Goal: Task Accomplishment & Management: Complete application form

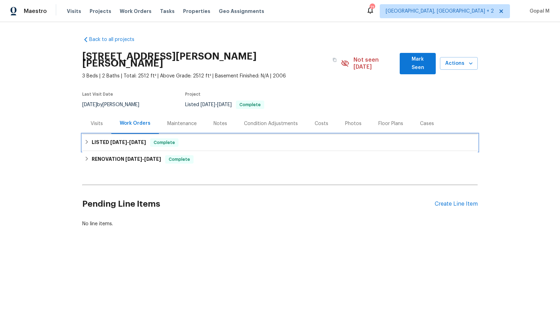
click at [162, 139] on span "Complete" at bounding box center [164, 142] width 27 height 7
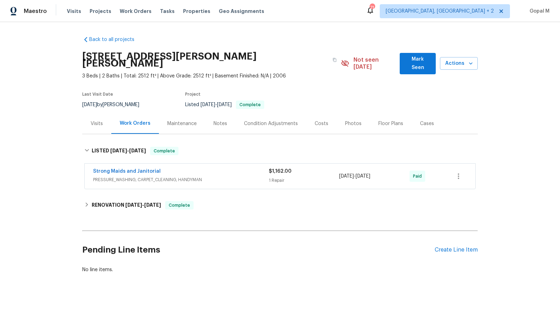
click at [94, 123] on div "Visits" at bounding box center [96, 123] width 29 height 21
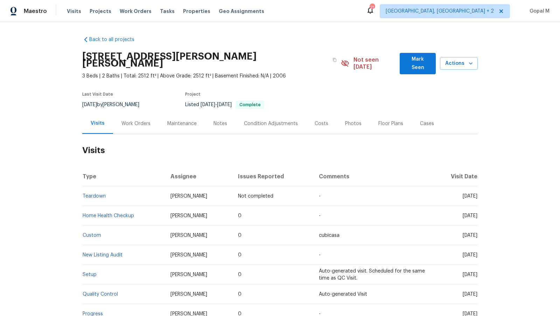
click at [140, 120] on div "Work Orders" at bounding box center [135, 123] width 29 height 7
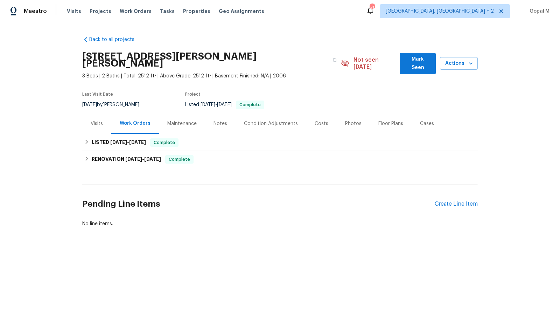
click at [99, 120] on div "Visits" at bounding box center [97, 123] width 12 height 7
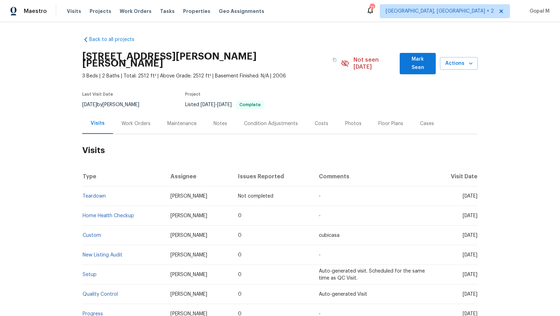
click at [137, 120] on div "Work Orders" at bounding box center [135, 123] width 29 height 7
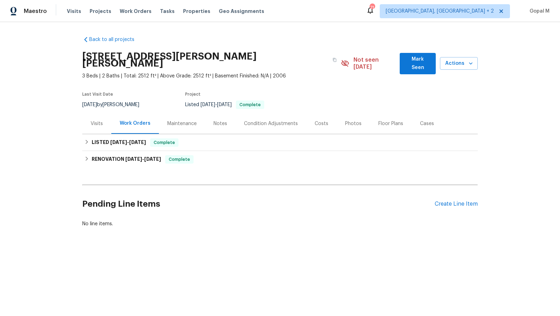
click at [98, 120] on div "Visits" at bounding box center [97, 123] width 12 height 7
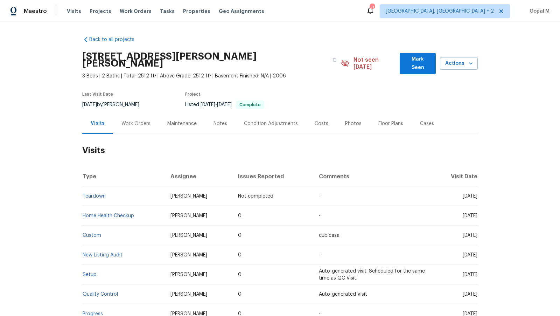
click at [131, 120] on div "Work Orders" at bounding box center [135, 123] width 29 height 7
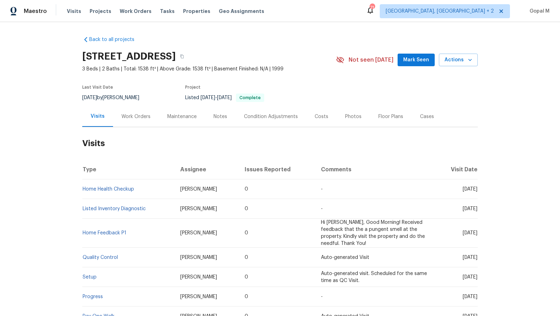
click at [125, 114] on div "Work Orders" at bounding box center [135, 116] width 29 height 7
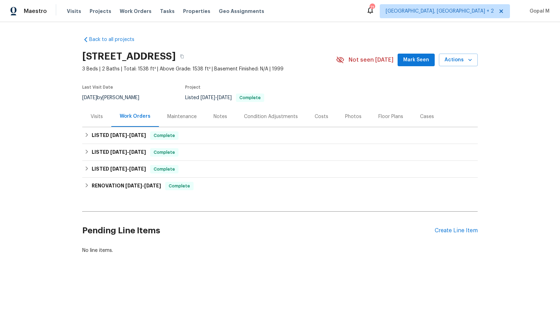
click at [425, 116] on div "Cases" at bounding box center [427, 116] width 14 height 7
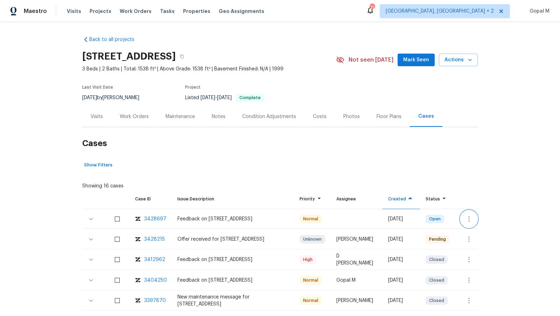
click at [470, 218] on icon "button" at bounding box center [469, 219] width 8 height 8
click at [470, 218] on li "Create a visit" at bounding box center [497, 219] width 72 height 12
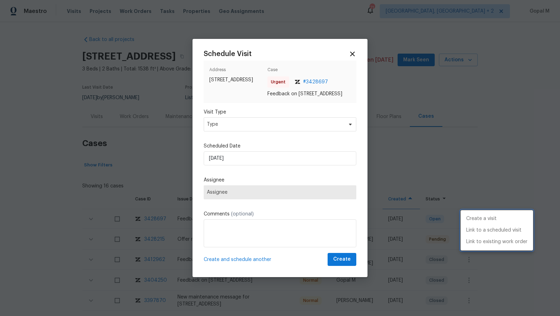
click at [298, 129] on div at bounding box center [280, 158] width 560 height 316
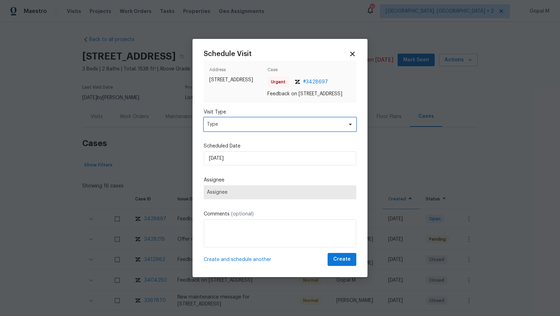
click at [298, 128] on span "Type" at bounding box center [275, 124] width 136 height 7
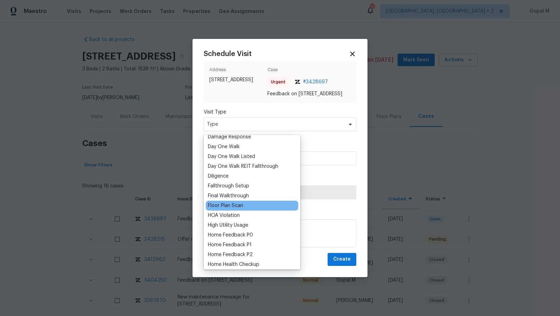
scroll to position [124, 0]
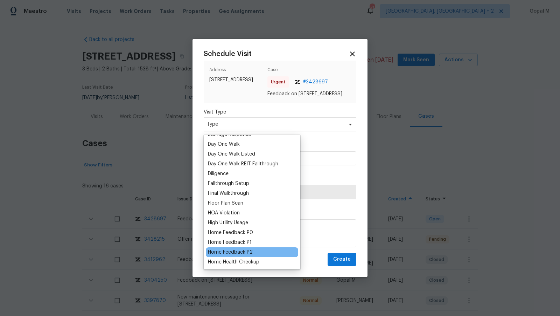
click at [244, 250] on div "Home Feedback P2" at bounding box center [230, 252] width 45 height 7
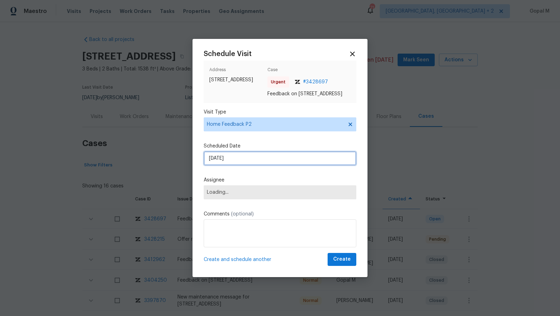
click at [246, 159] on input "20/08/2025" at bounding box center [280, 158] width 153 height 14
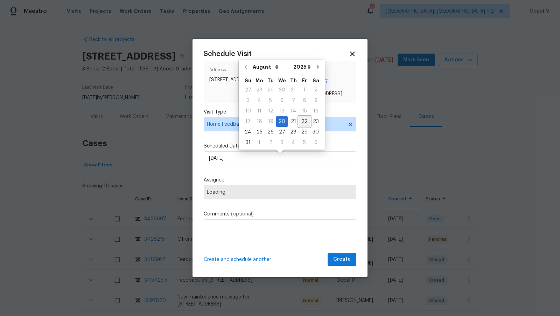
click at [302, 121] on div "22" at bounding box center [304, 122] width 11 height 10
type input "22/08/2025"
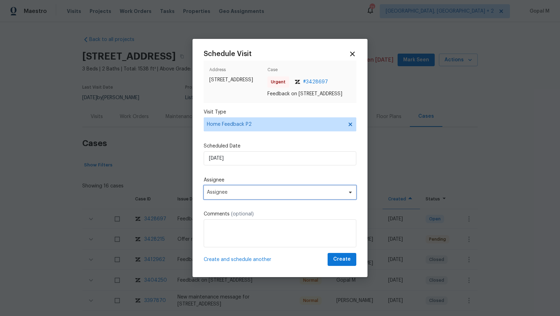
click at [247, 195] on span "Assignee" at bounding box center [275, 192] width 137 height 6
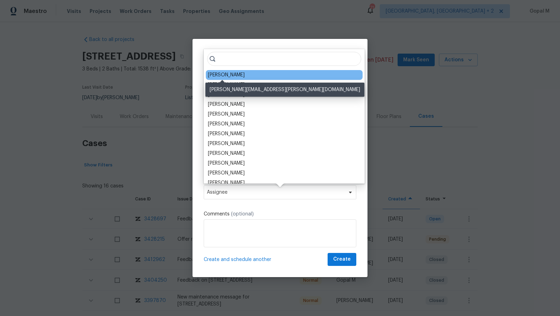
click at [229, 73] on div "Ryan Craven" at bounding box center [226, 74] width 37 height 7
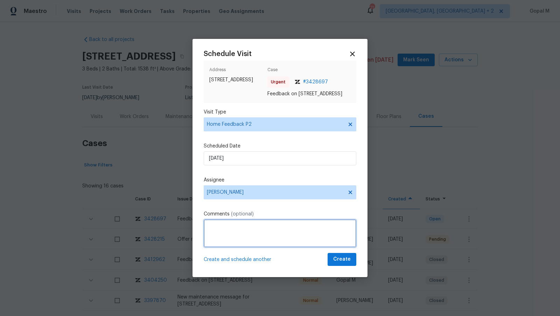
click at [280, 246] on textarea at bounding box center [280, 233] width 153 height 28
paste textarea "Popcorn ceiling needs to be removed. Flooring should be upgraded to a better gr…"
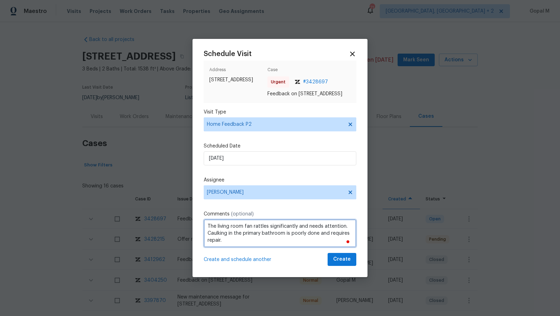
click at [224, 246] on textarea "Popcorn ceiling needs to be removed. Flooring should be upgraded to a better gr…" at bounding box center [280, 233] width 153 height 28
type textarea "Popcorn ceiling needs to be removed. Flooring should be upgraded to a better gr…"
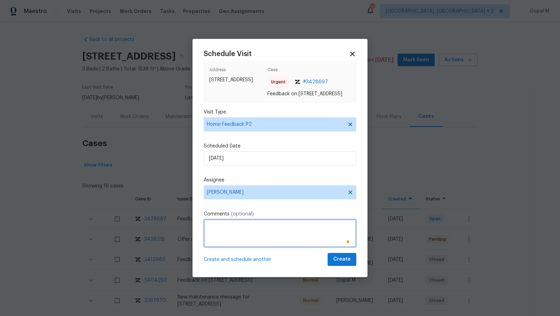
scroll to position [0, 0]
paste textarea "Popcorn ceiling needs to be removed. Flooring should be upgraded to a better gr…"
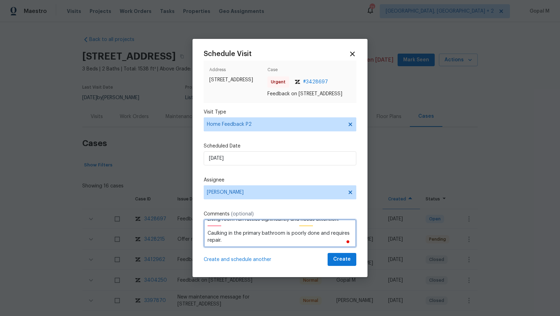
click at [207, 237] on textarea "Popcorn ceiling needs to be removed. Flooring should be upgraded to a better gr…" at bounding box center [280, 233] width 153 height 28
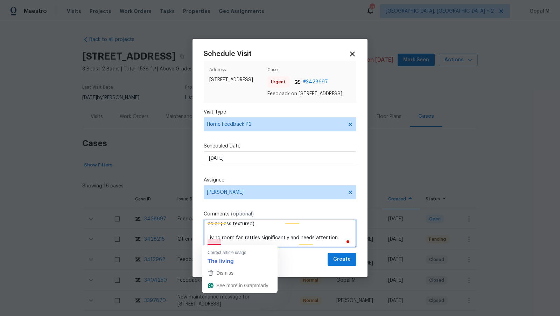
click at [208, 241] on textarea "Popcorn ceiling needs to be removed. Flooring should be upgraded to a better gr…" at bounding box center [280, 233] width 153 height 28
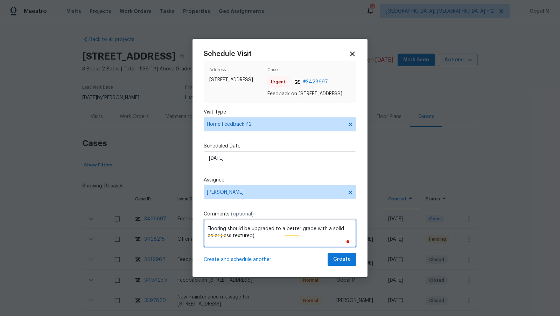
click at [207, 229] on textarea "Popcorn ceiling needs to be removed. Flooring should be upgraded to a better gr…" at bounding box center [280, 233] width 153 height 28
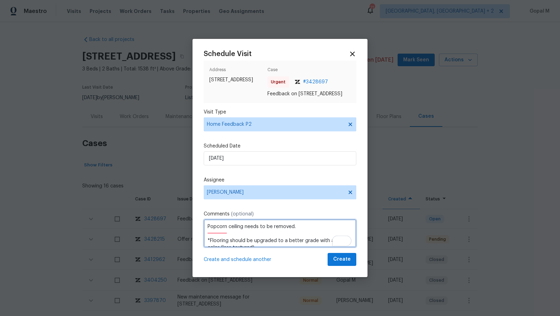
click at [207, 230] on textarea "Popcorn ceiling needs to be removed. *Flooring should be upgraded to a better g…" at bounding box center [280, 233] width 153 height 28
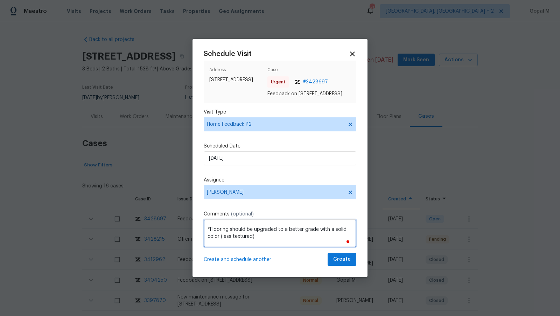
scroll to position [26, 0]
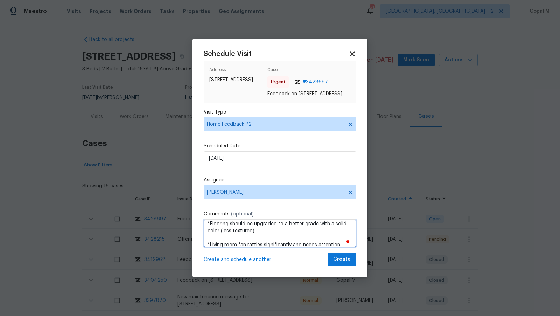
drag, startPoint x: 284, startPoint y: 227, endPoint x: 316, endPoint y: 228, distance: 32.2
click at [316, 228] on textarea "We received multiple feedback. Please address these issues and create a WO if n…" at bounding box center [280, 233] width 153 height 28
drag, startPoint x: 323, startPoint y: 227, endPoint x: 327, endPoint y: 244, distance: 16.9
click at [327, 244] on textarea "We received multiple feedback. Please address these issues and create a WO if n…" at bounding box center [280, 233] width 153 height 28
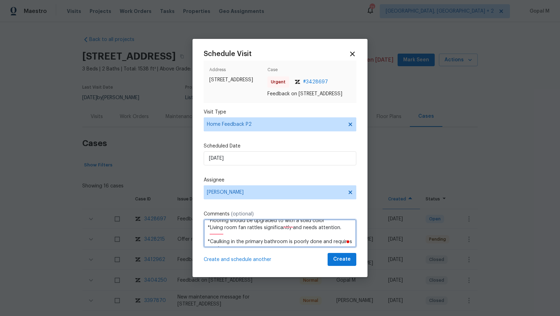
click at [292, 239] on textarea "We received multiple feedback. Please address these issues and create a WO if n…" at bounding box center [280, 233] width 153 height 28
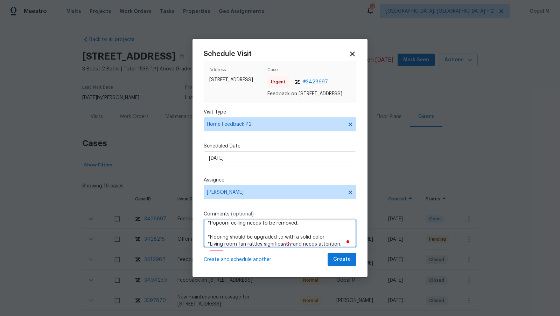
click at [236, 241] on textarea "We received multiple feedback. Please address these issues and create a WO if n…" at bounding box center [280, 233] width 153 height 28
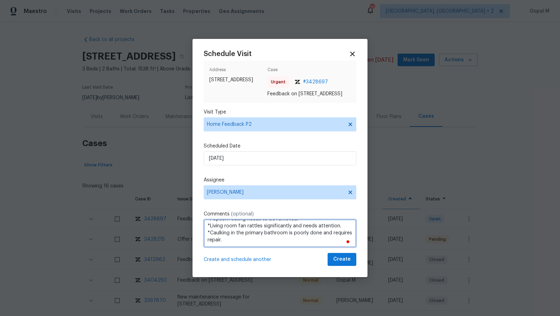
paste textarea "*Flooring should be upgraded to with a solid color"
type textarea "We received multiple feedback. Please address these issues and create a WO if n…"
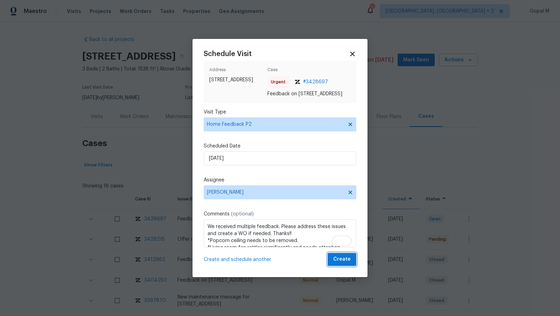
click at [335, 264] on button "Create" at bounding box center [342, 259] width 29 height 13
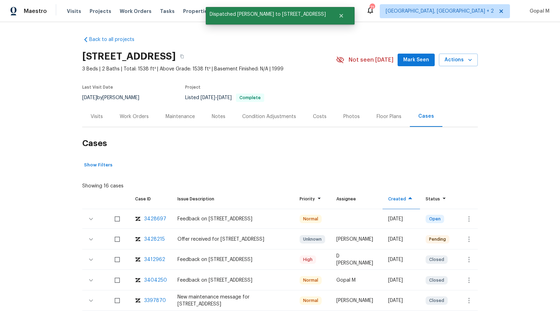
click at [91, 114] on div "Visits" at bounding box center [97, 116] width 12 height 7
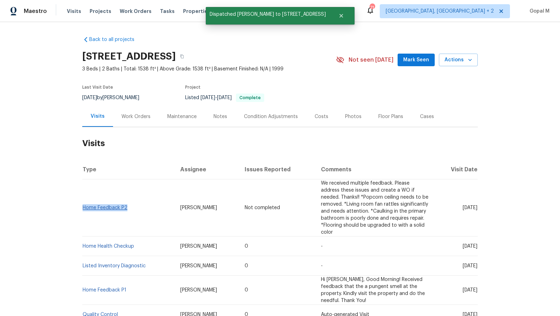
drag, startPoint x: 128, startPoint y: 207, endPoint x: 83, endPoint y: 206, distance: 45.2
click at [83, 206] on td "Home Feedback P2" at bounding box center [128, 207] width 92 height 57
copy link "Home Feedback P2"
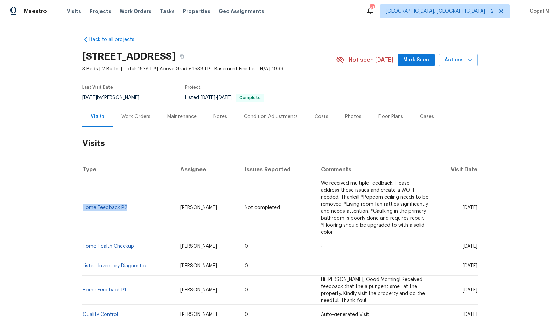
drag, startPoint x: 102, startPoint y: 98, endPoint x: 83, endPoint y: 98, distance: 18.2
click at [83, 98] on span "[DATE]" at bounding box center [89, 97] width 15 height 5
copy span "[DATE]"
click at [140, 116] on div "Work Orders" at bounding box center [135, 116] width 29 height 7
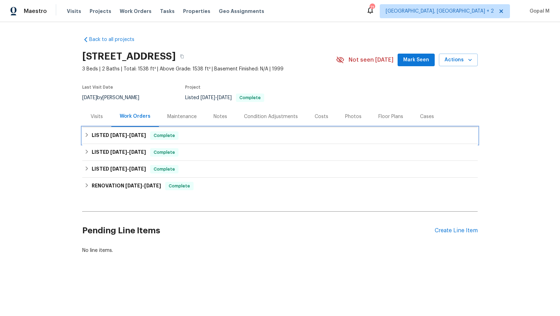
click at [177, 136] on div "LISTED 8/7/25 - 8/8/25 Complete" at bounding box center [279, 135] width 391 height 8
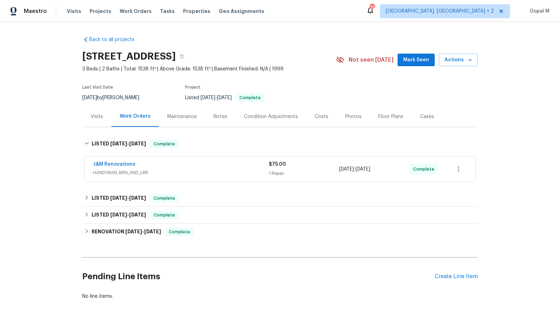
drag, startPoint x: 386, startPoint y: 169, endPoint x: 339, endPoint y: 169, distance: 47.6
click at [339, 169] on div "J&M Renovations HANDYMAN, BRN_AND_LRR $75.00 1 Repair 8/7/2025 - 8/8/2025 Compl…" at bounding box center [271, 169] width 357 height 17
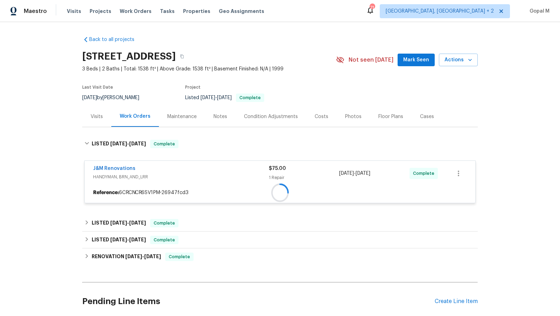
copy div "1 Repair 8/7/2025 - 8/8/2025"
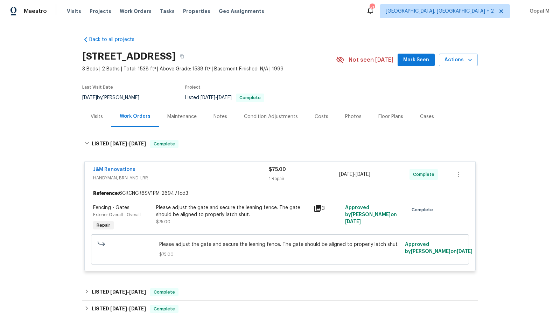
click at [370, 175] on span "8/8/2025" at bounding box center [363, 174] width 15 height 5
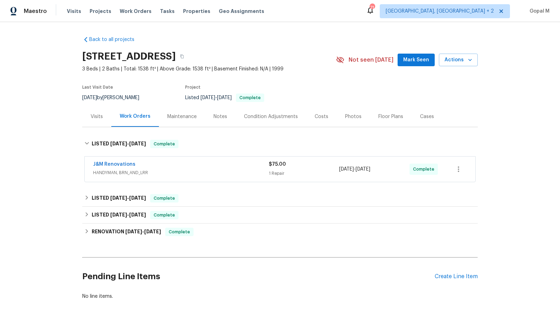
drag, startPoint x: 386, startPoint y: 169, endPoint x: 340, endPoint y: 168, distance: 46.2
click at [340, 168] on div "8/7/2025 - 8/8/2025" at bounding box center [374, 169] width 70 height 17
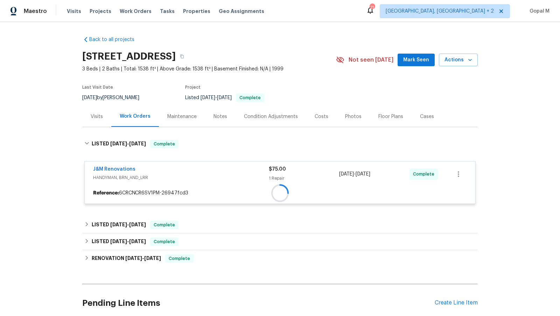
copy span "8/7/2025 - 8/8/2025"
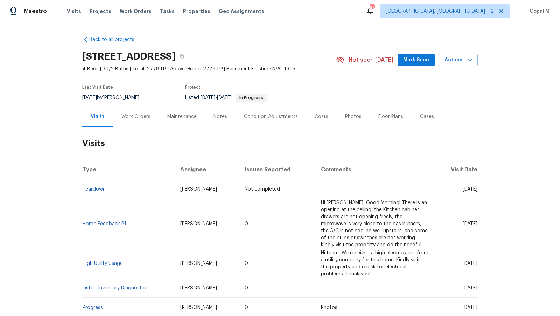
click at [137, 118] on div "Work Orders" at bounding box center [135, 116] width 29 height 7
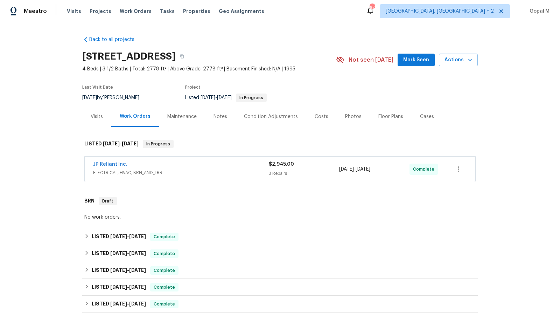
click at [239, 176] on div "JP Reliant Inc. ELECTRICAL, HVAC, BRN_AND_LRR" at bounding box center [181, 169] width 176 height 17
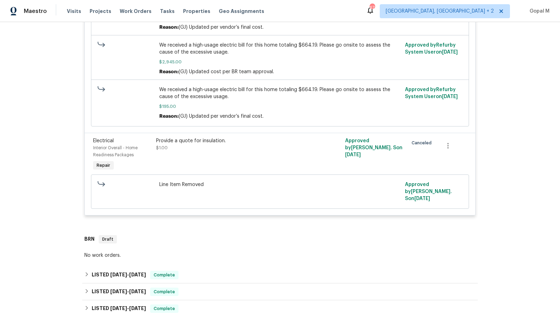
scroll to position [334, 0]
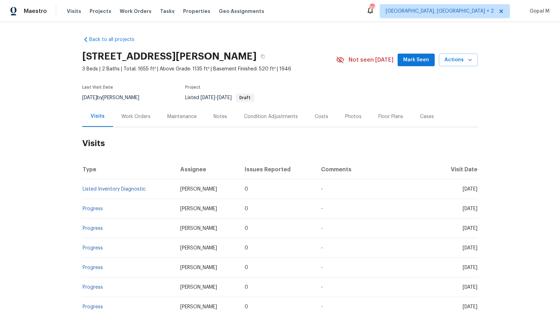
click at [136, 113] on div "Work Orders" at bounding box center [135, 116] width 29 height 7
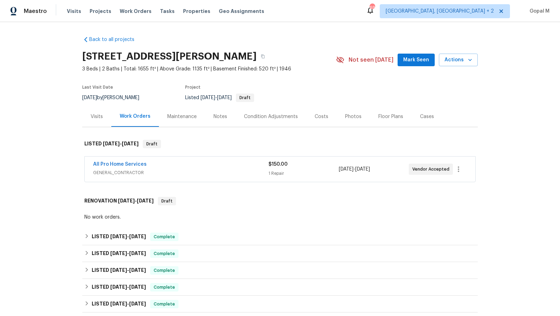
click at [234, 170] on span "GENERAL_CONTRACTOR" at bounding box center [180, 172] width 175 height 7
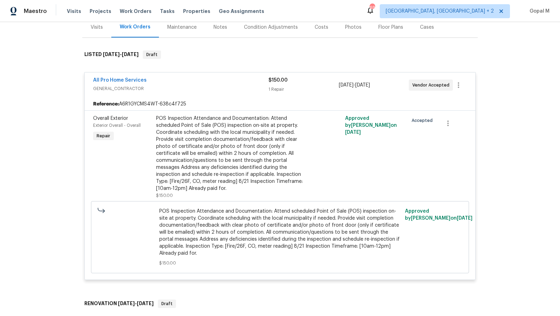
scroll to position [95, 0]
